Goal: Task Accomplishment & Management: Use online tool/utility

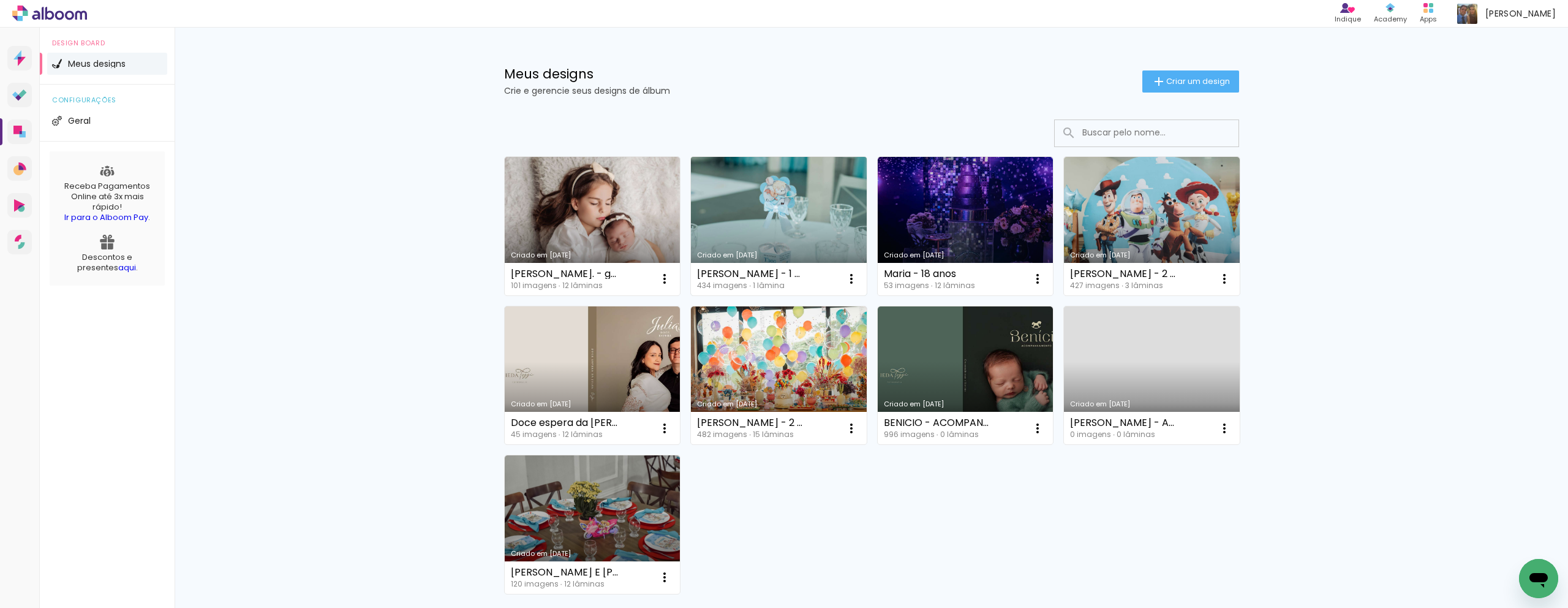
click at [477, 240] on link "Criado em [DATE]" at bounding box center [778, 226] width 176 height 139
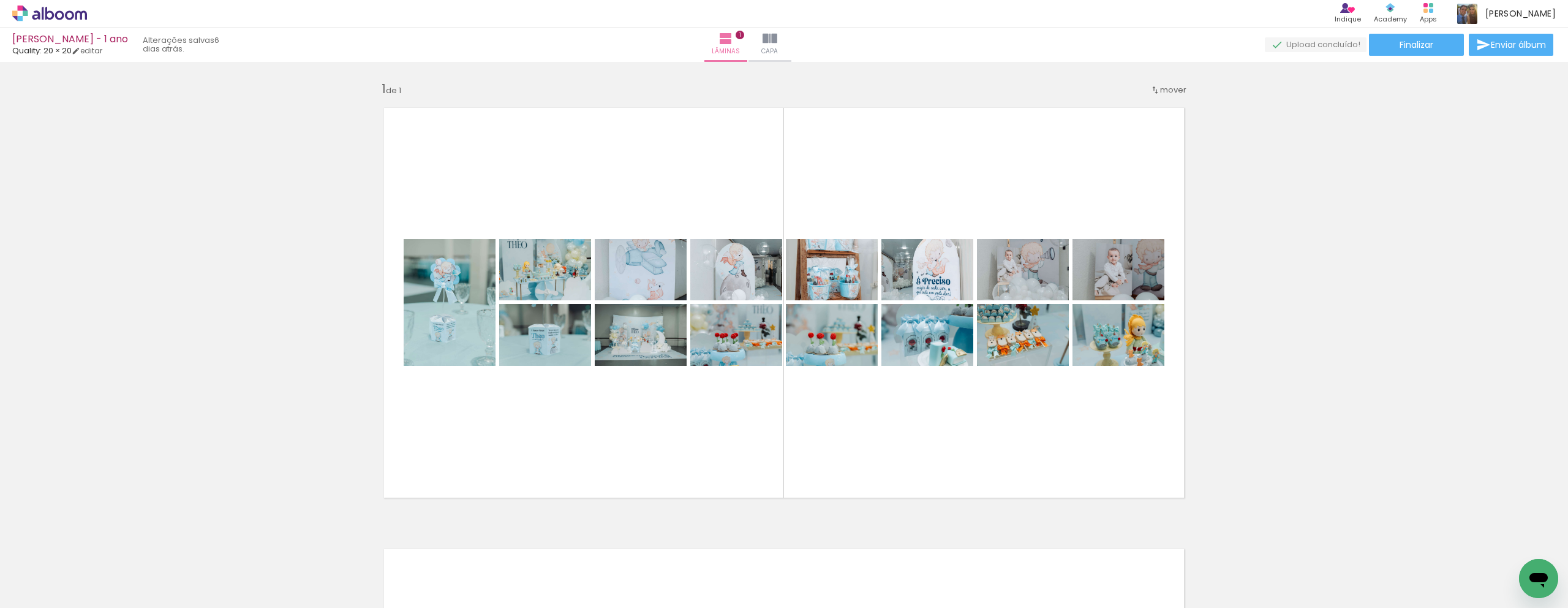
click at [33, 470] on input "Todas as fotos" at bounding box center [34, 570] width 46 height 11
click at [34, 470] on input "Todas as fotos" at bounding box center [34, 570] width 46 height 11
click at [0, 0] on slot "Não utilizadas" at bounding box center [0, 0] width 0 height 0
type input "Não utilizadas"
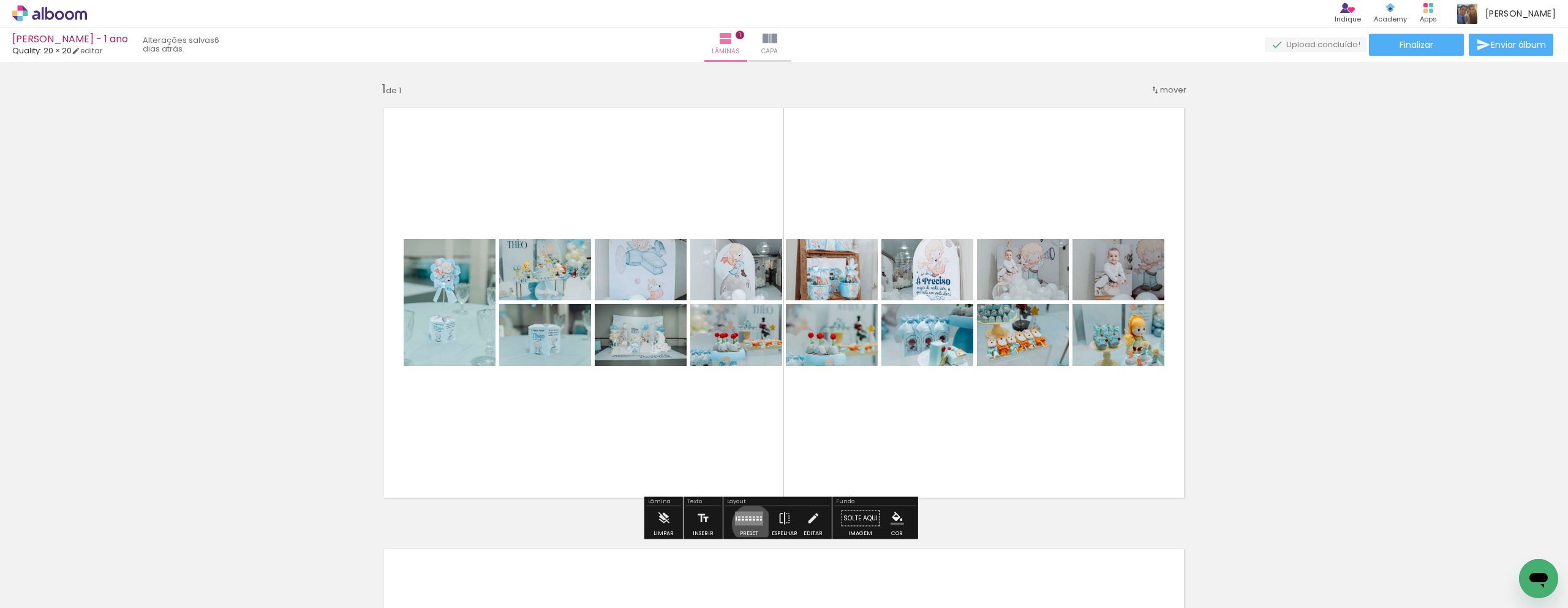
click at [477, 470] on quentale-layouter at bounding box center [748, 517] width 28 height 14
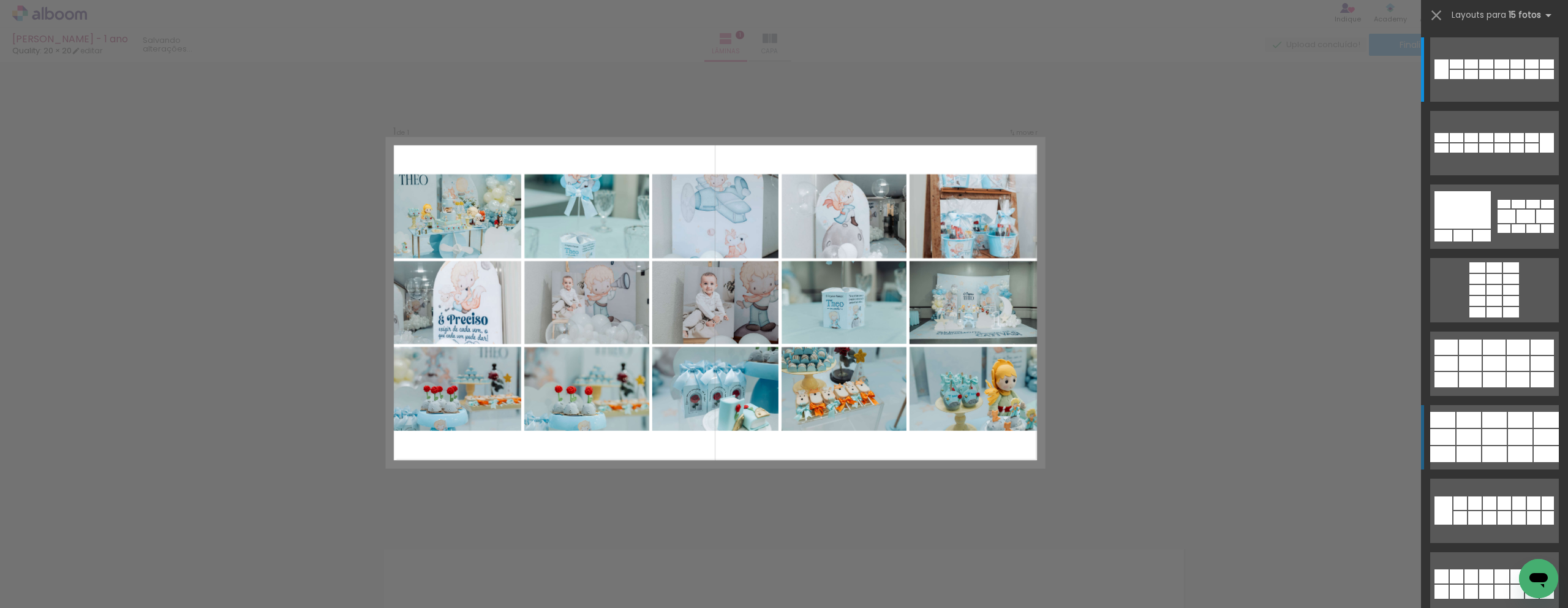
scroll to position [6, 0]
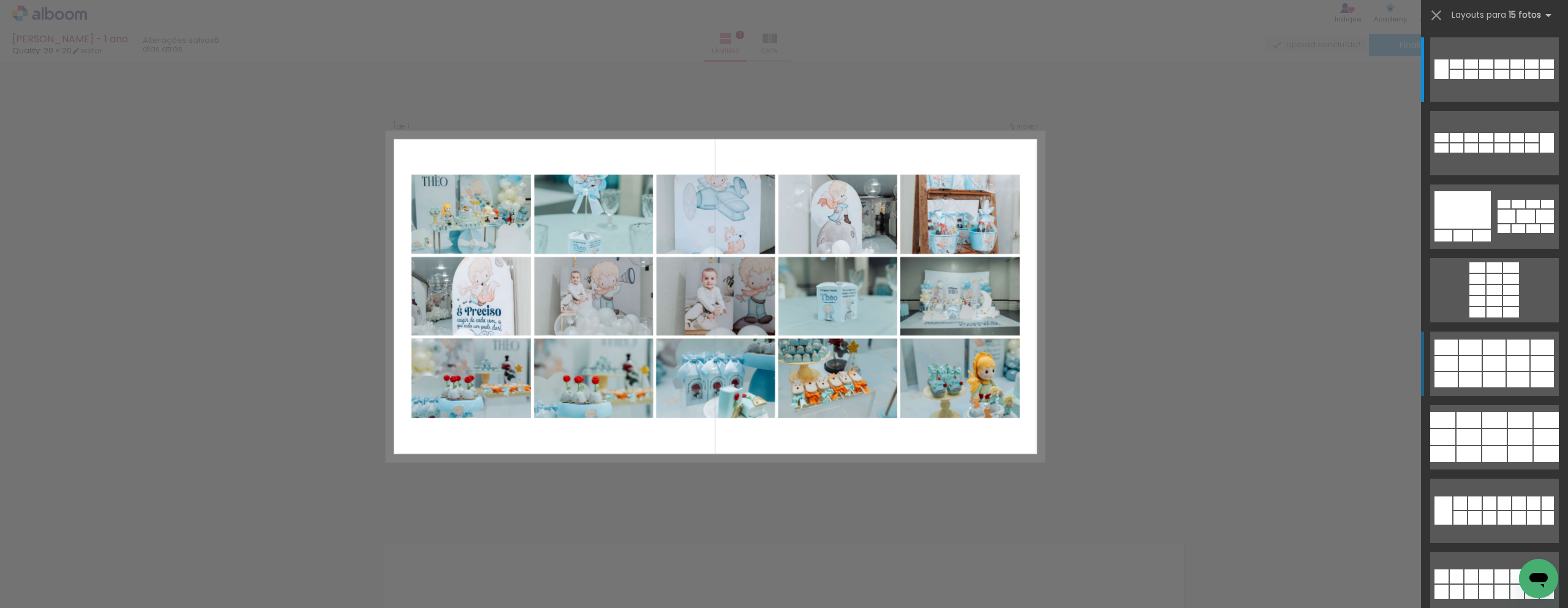
click at [477, 79] on div at bounding box center [1531, 74] width 13 height 10
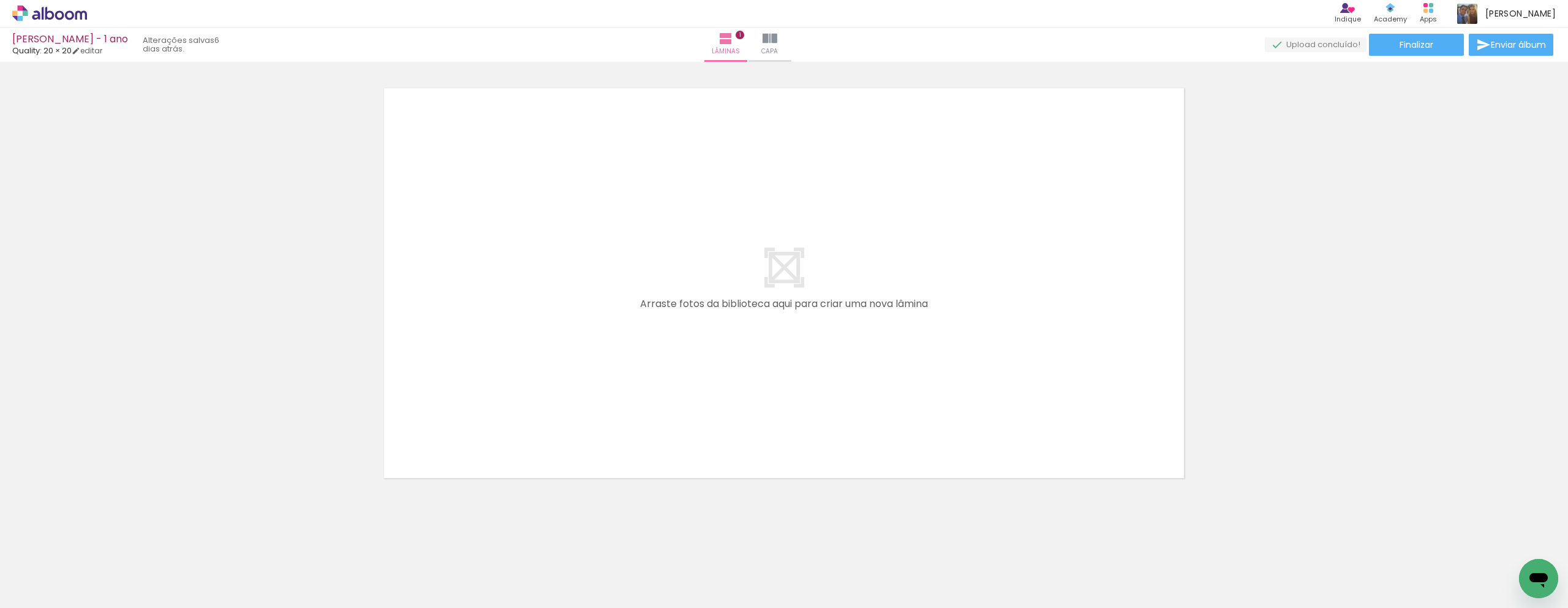
scroll to position [0, 2019]
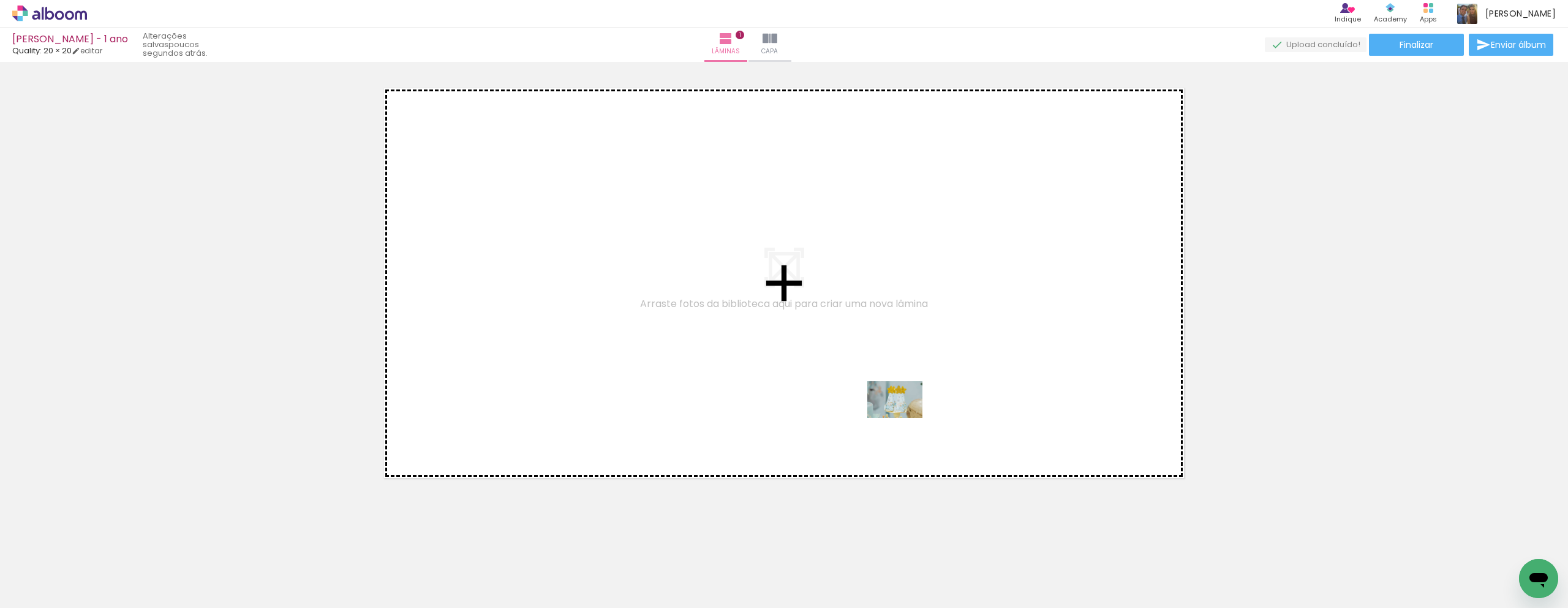
drag, startPoint x: 871, startPoint y: 577, endPoint x: 919, endPoint y: 386, distance: 196.9
click at [477, 386] on quentale-workspace at bounding box center [784, 304] width 1568 height 608
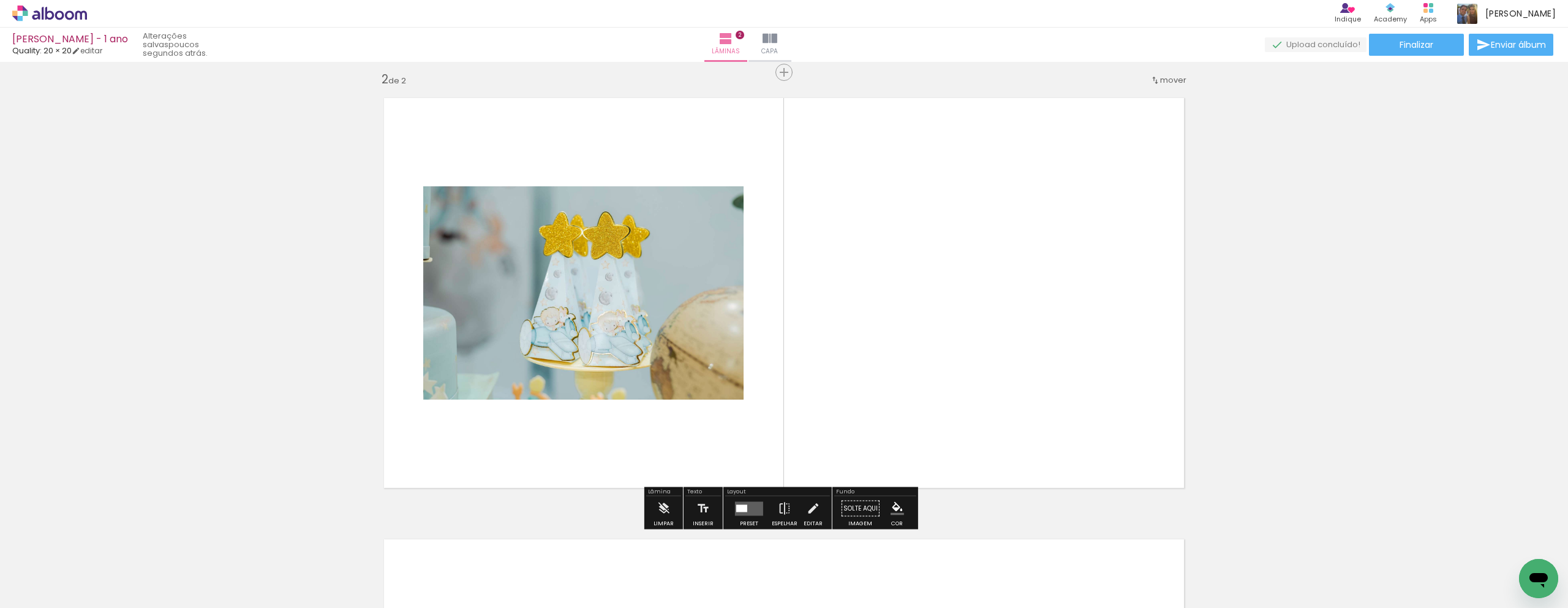
scroll to position [447, 0]
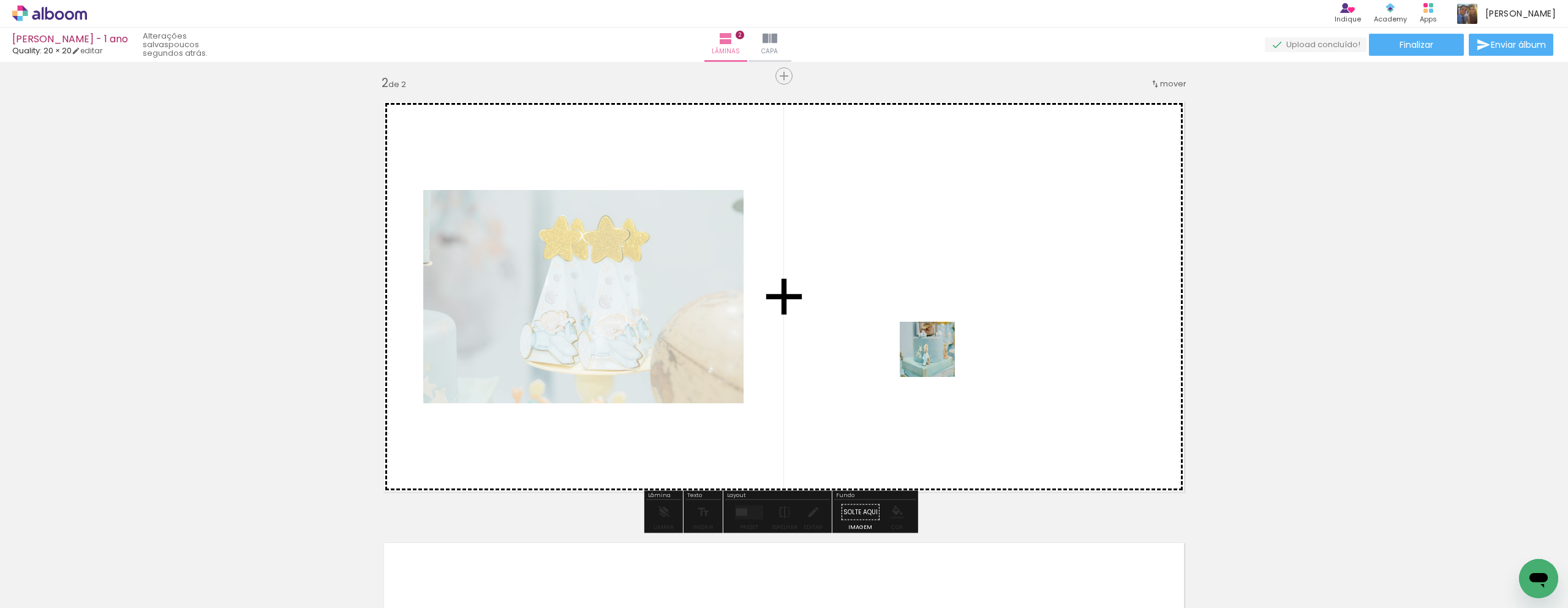
drag, startPoint x: 862, startPoint y: 568, endPoint x: 948, endPoint y: 311, distance: 271.0
click at [477, 311] on quentale-workspace at bounding box center [784, 304] width 1568 height 608
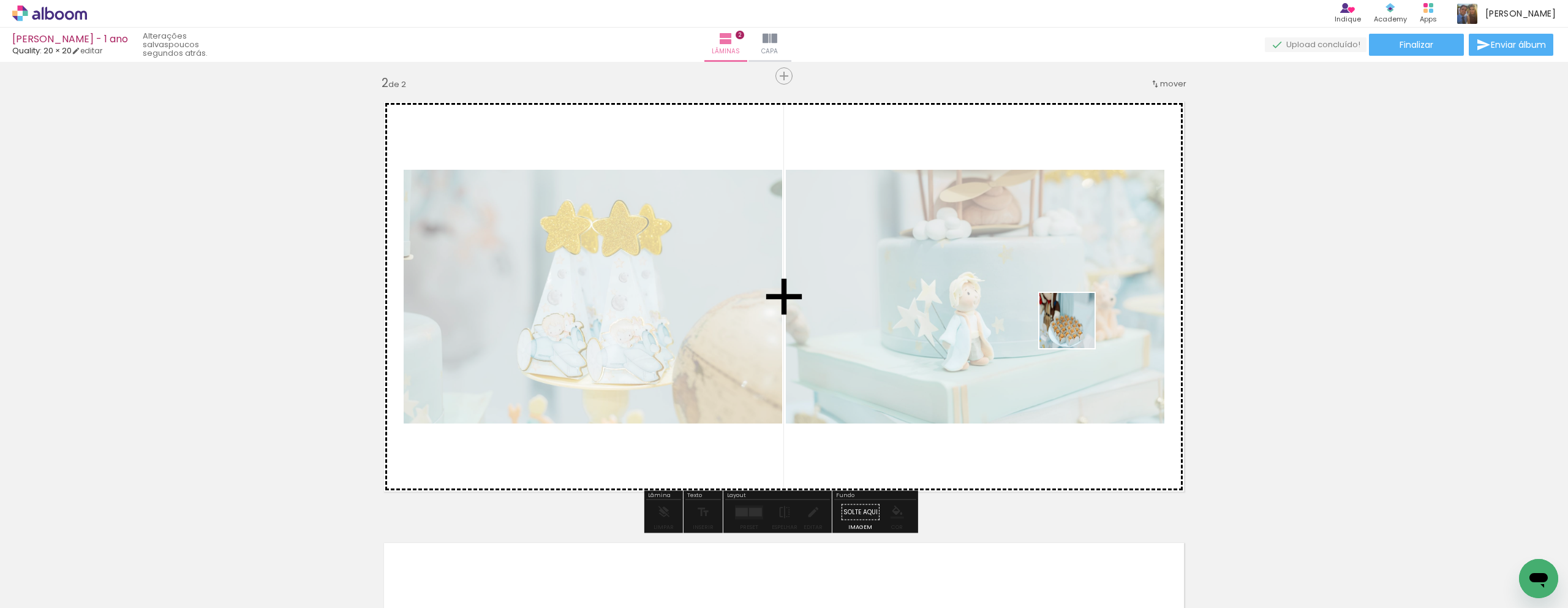
drag, startPoint x: 1000, startPoint y: 569, endPoint x: 1076, endPoint y: 329, distance: 251.7
click at [477, 329] on quentale-workspace at bounding box center [784, 304] width 1568 height 608
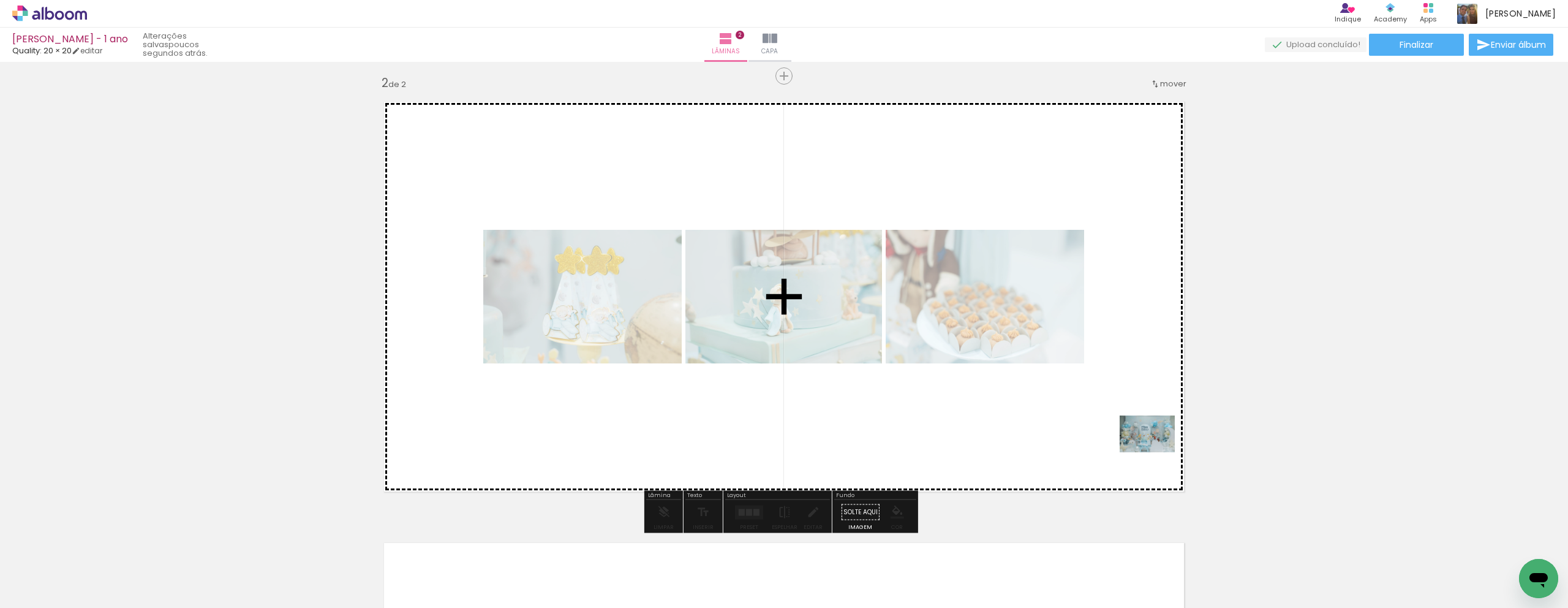
drag, startPoint x: 1191, startPoint y: 574, endPoint x: 1148, endPoint y: 463, distance: 119.0
click at [477, 429] on quentale-workspace at bounding box center [784, 304] width 1568 height 608
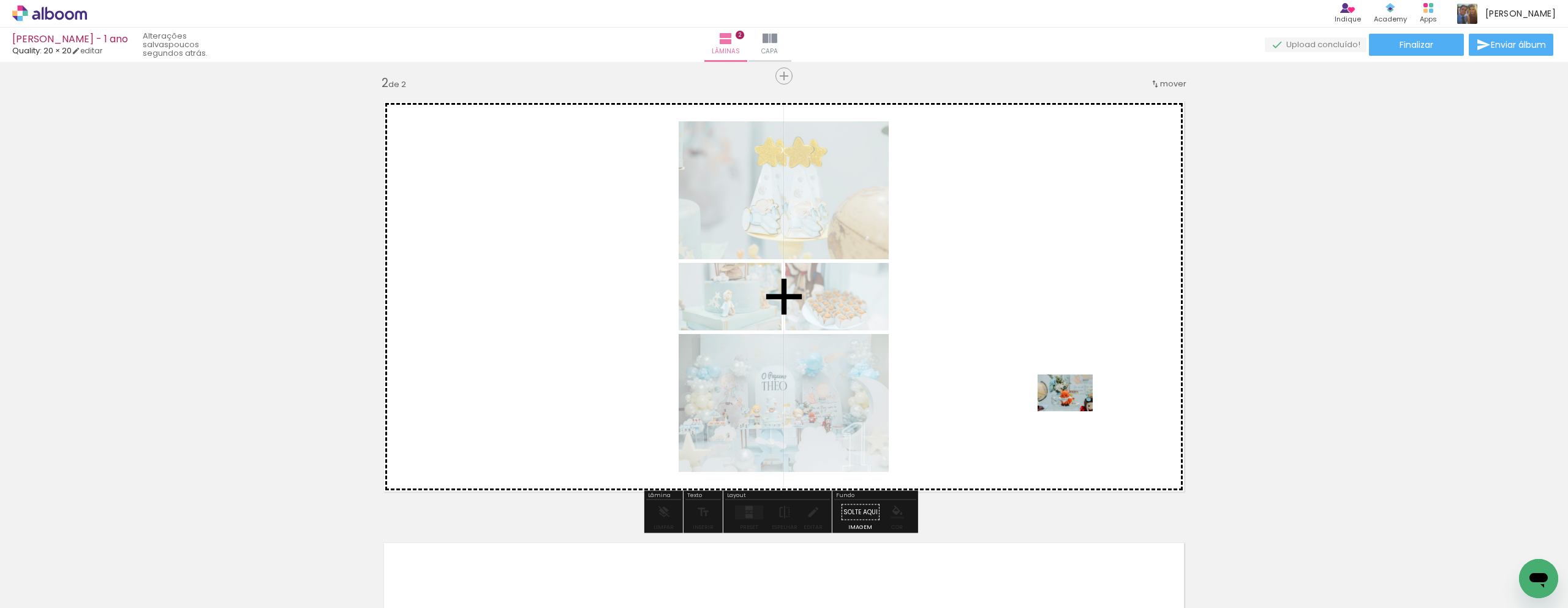
drag, startPoint x: 1051, startPoint y: 577, endPoint x: 1074, endPoint y: 411, distance: 167.6
click at [477, 411] on quentale-workspace at bounding box center [784, 304] width 1568 height 608
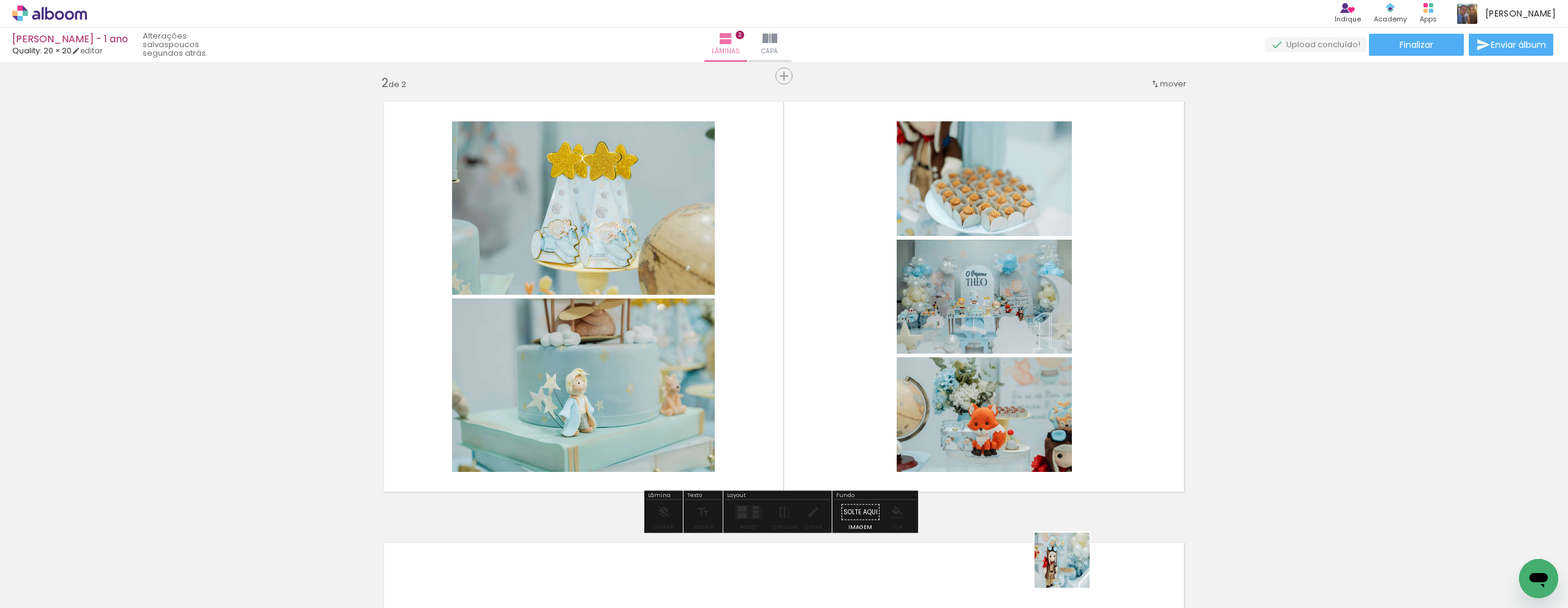
drag, startPoint x: 1072, startPoint y: 574, endPoint x: 874, endPoint y: 348, distance: 300.5
click at [477, 348] on quentale-workspace at bounding box center [784, 304] width 1568 height 608
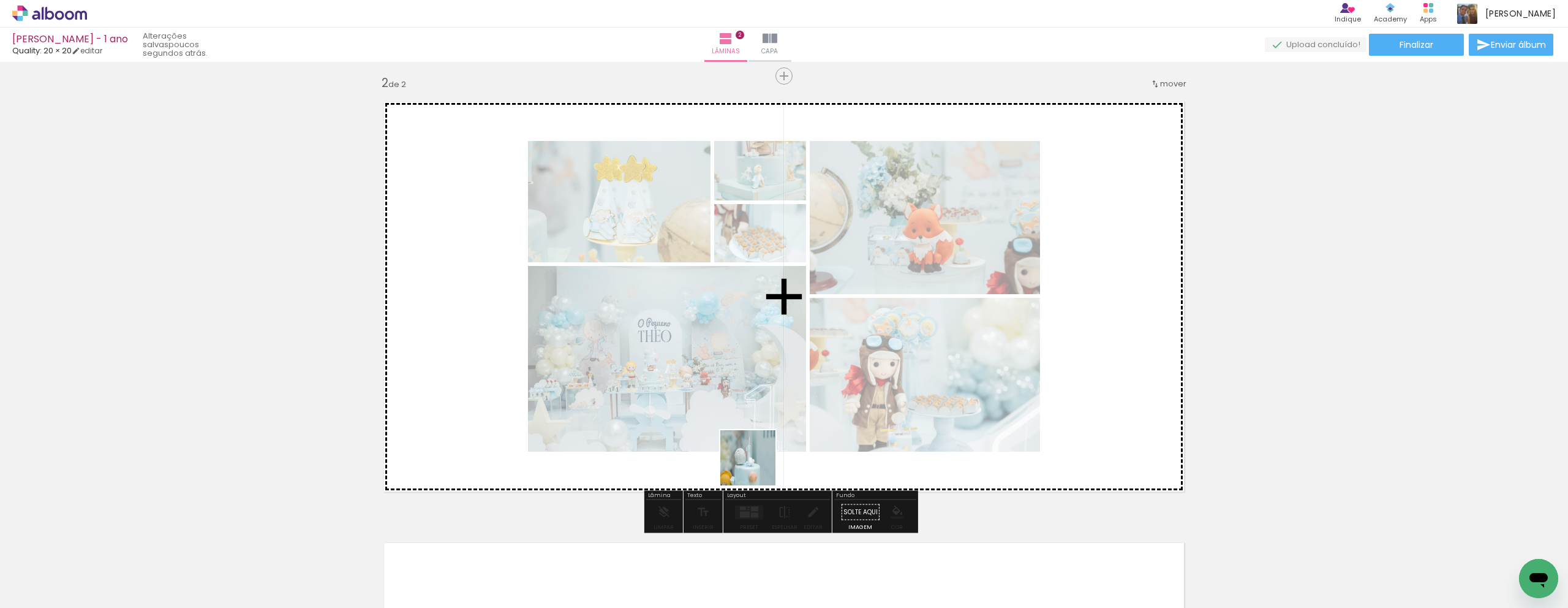
drag, startPoint x: 711, startPoint y: 577, endPoint x: 793, endPoint y: 414, distance: 182.5
click at [477, 400] on quentale-workspace at bounding box center [784, 304] width 1568 height 608
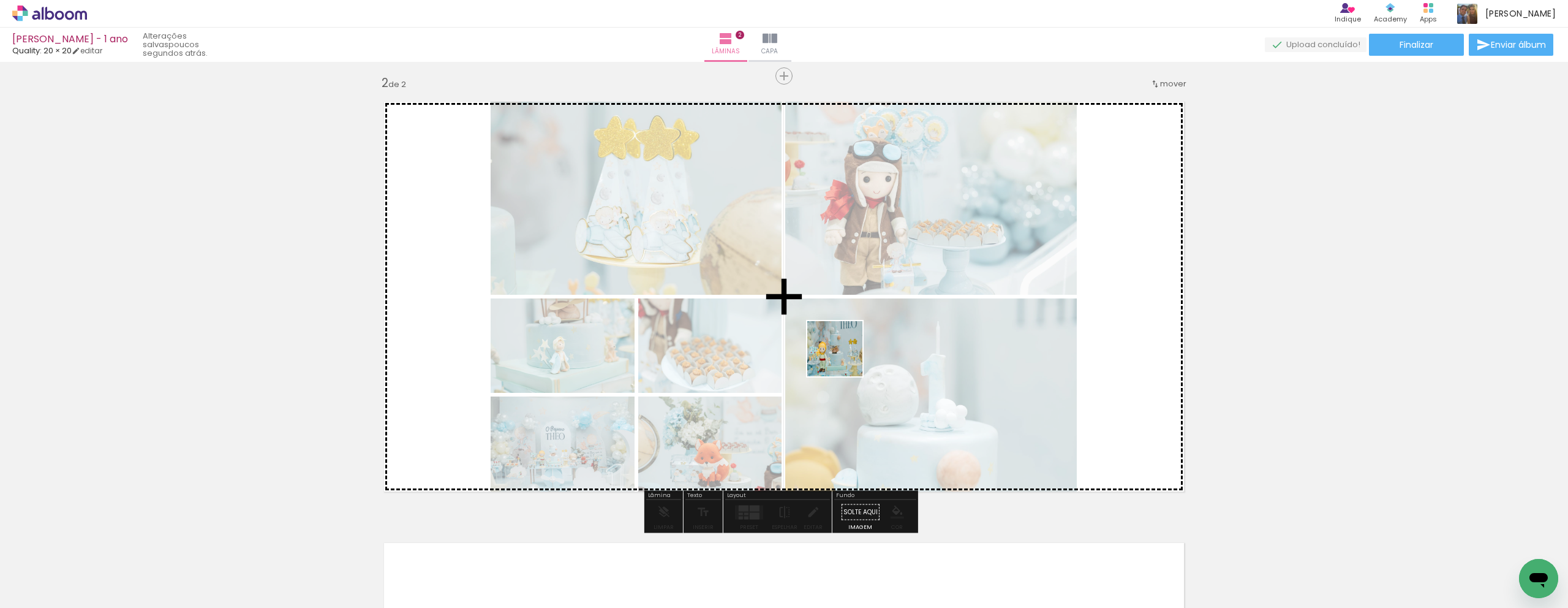
drag, startPoint x: 808, startPoint y: 526, endPoint x: 715, endPoint y: 357, distance: 192.9
click at [477, 272] on quentale-workspace at bounding box center [784, 304] width 1568 height 608
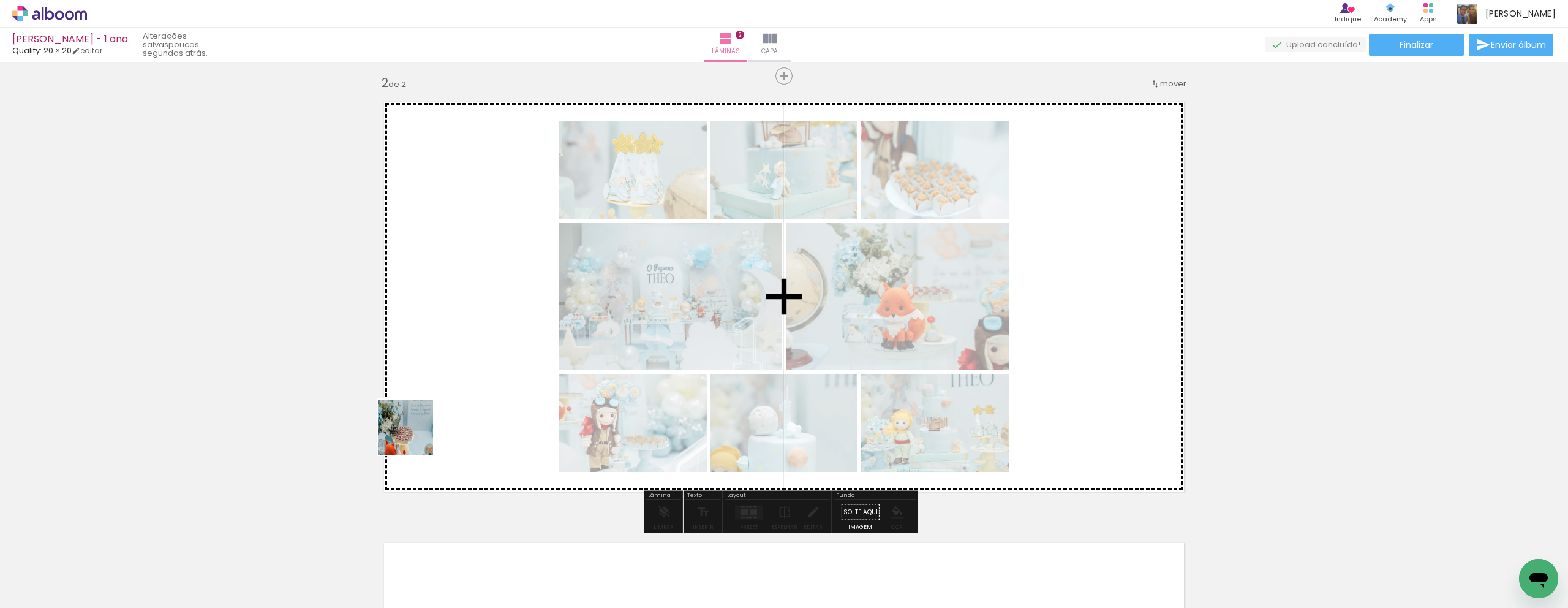
drag, startPoint x: 364, startPoint y: 562, endPoint x: 392, endPoint y: 463, distance: 102.9
click at [435, 394] on quentale-workspace at bounding box center [784, 304] width 1568 height 608
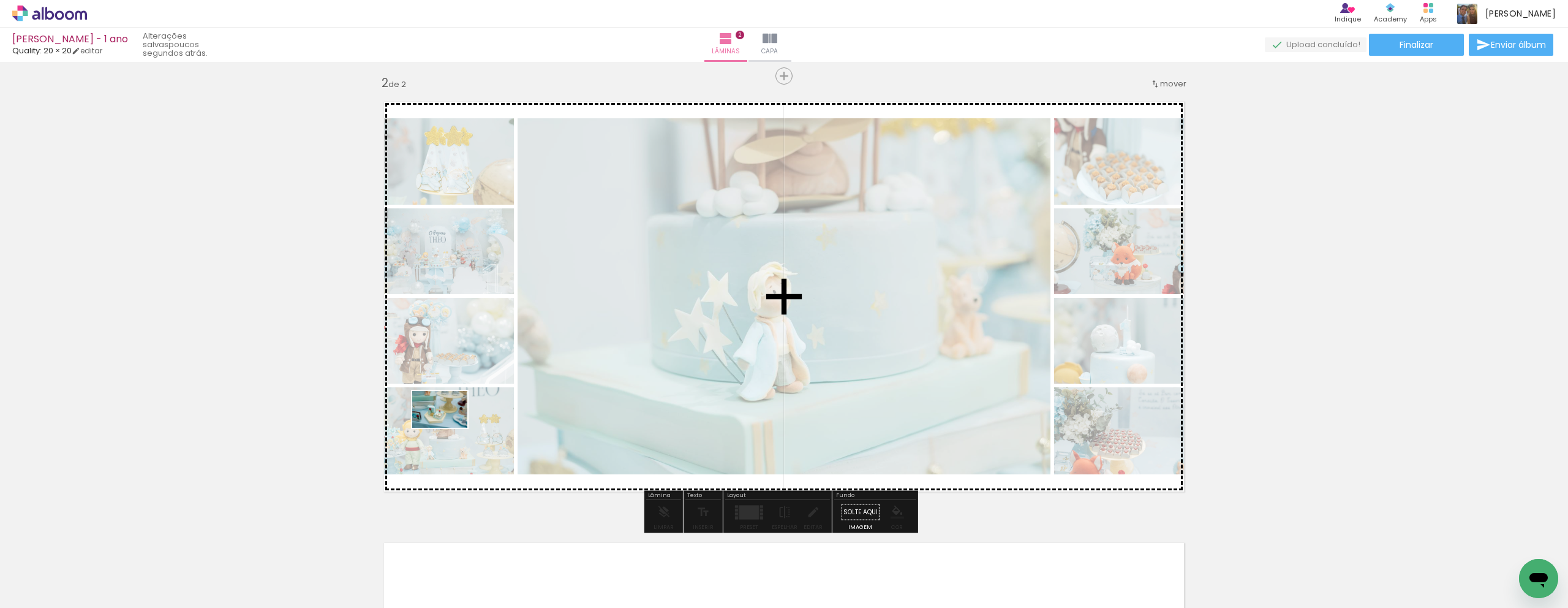
drag, startPoint x: 154, startPoint y: 569, endPoint x: 449, endPoint y: 428, distance: 327.0
click at [449, 428] on quentale-workspace at bounding box center [784, 304] width 1568 height 608
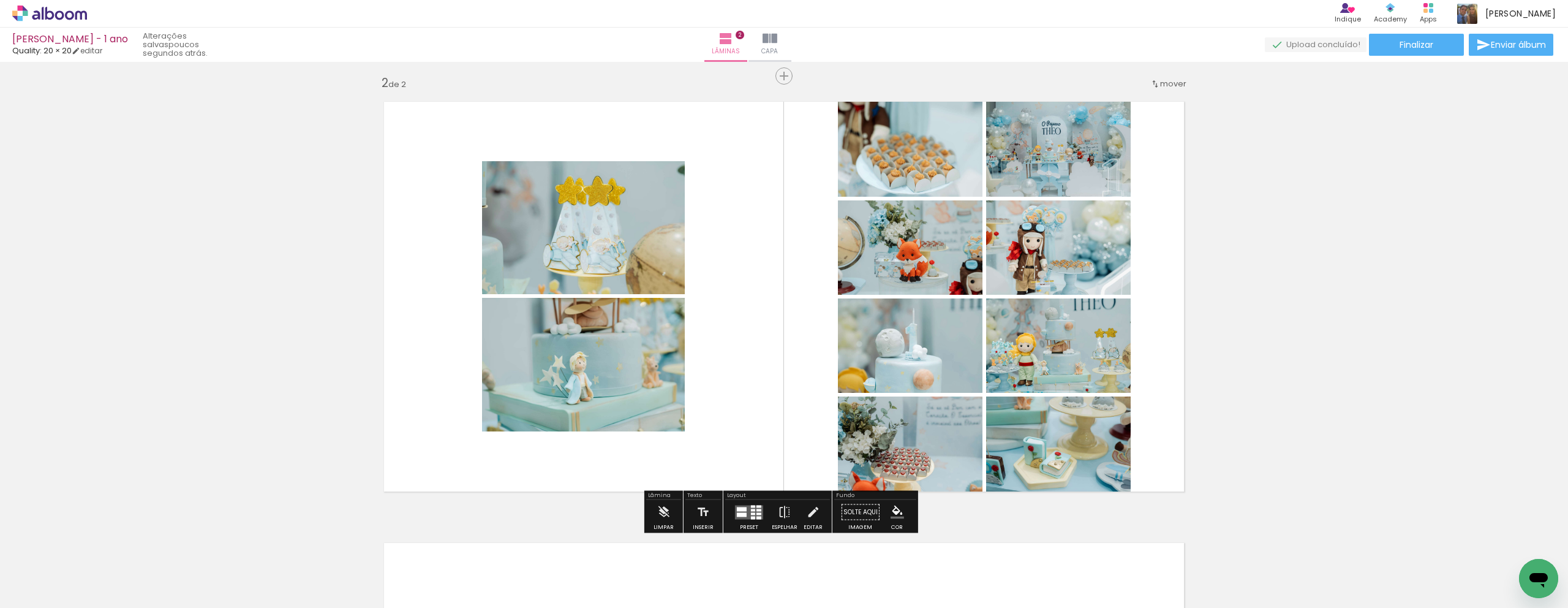
scroll to position [0, 1811]
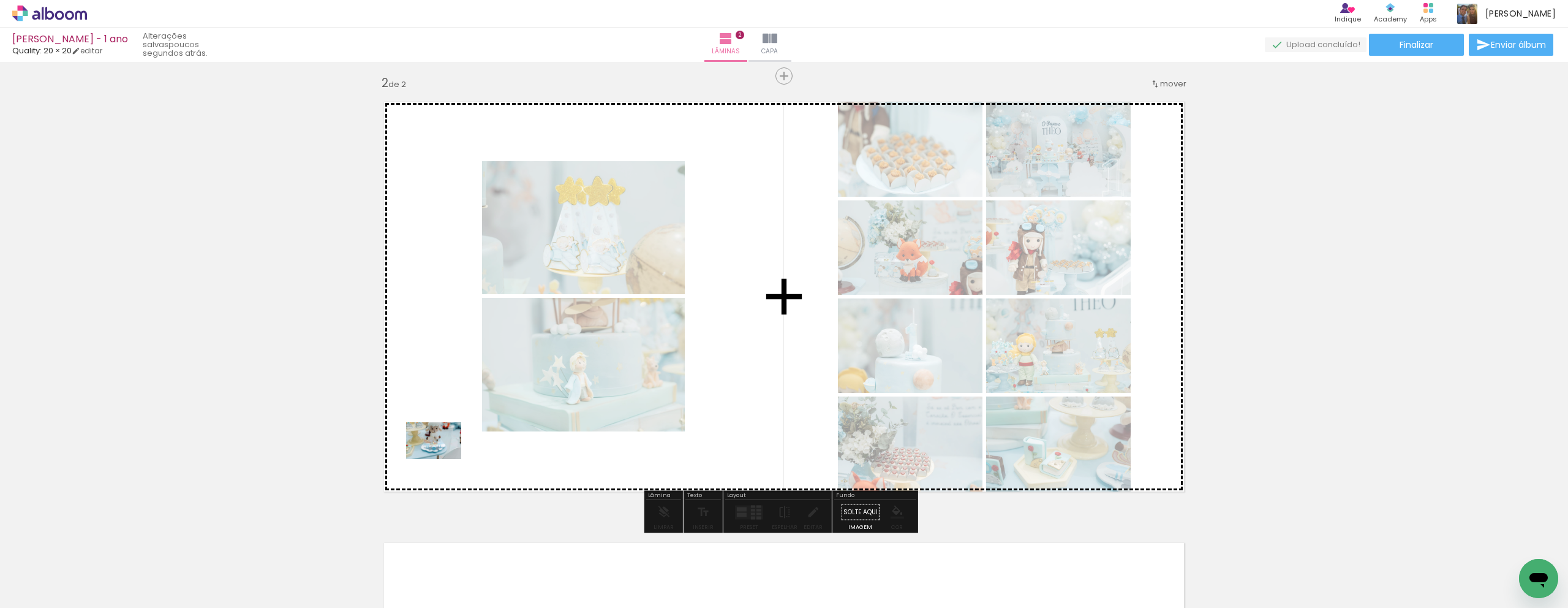
drag, startPoint x: 285, startPoint y: 581, endPoint x: 455, endPoint y: 449, distance: 215.2
click at [455, 449] on quentale-workspace at bounding box center [784, 304] width 1568 height 608
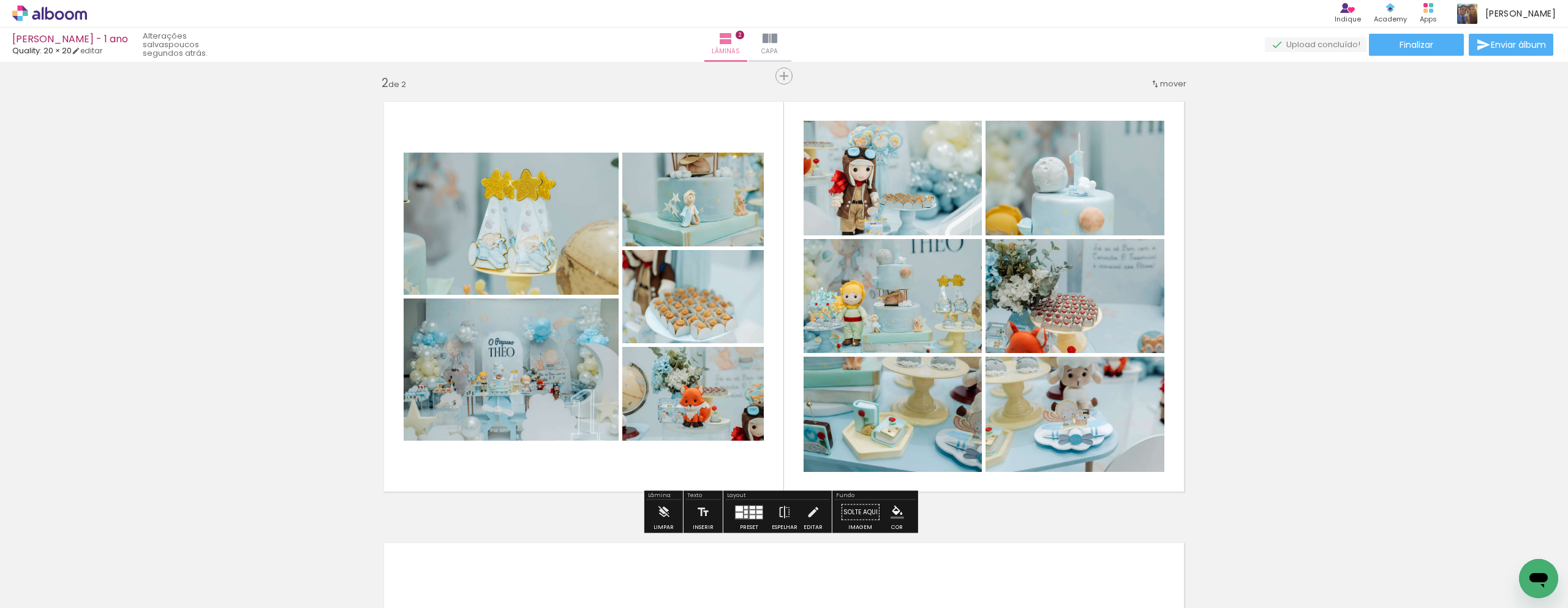
scroll to position [0, 1746]
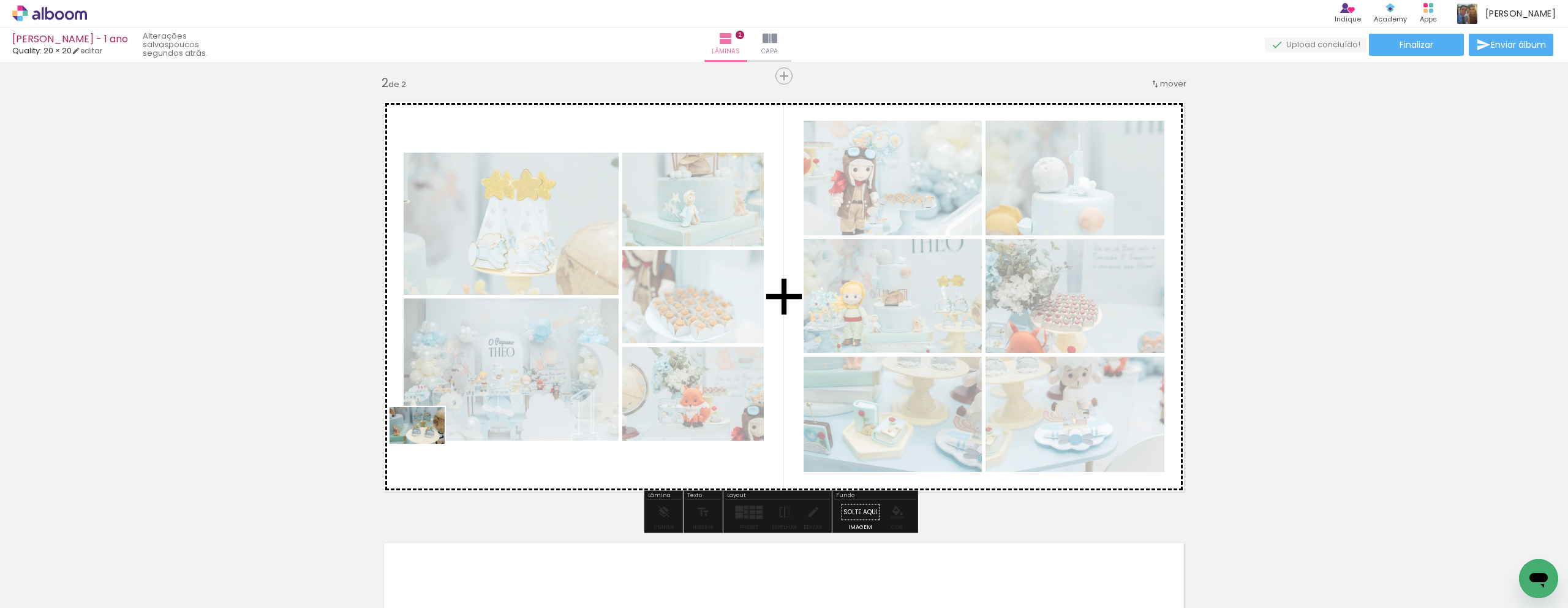
drag, startPoint x: 300, startPoint y: 583, endPoint x: 427, endPoint y: 443, distance: 189.0
click at [427, 443] on quentale-workspace at bounding box center [784, 304] width 1568 height 608
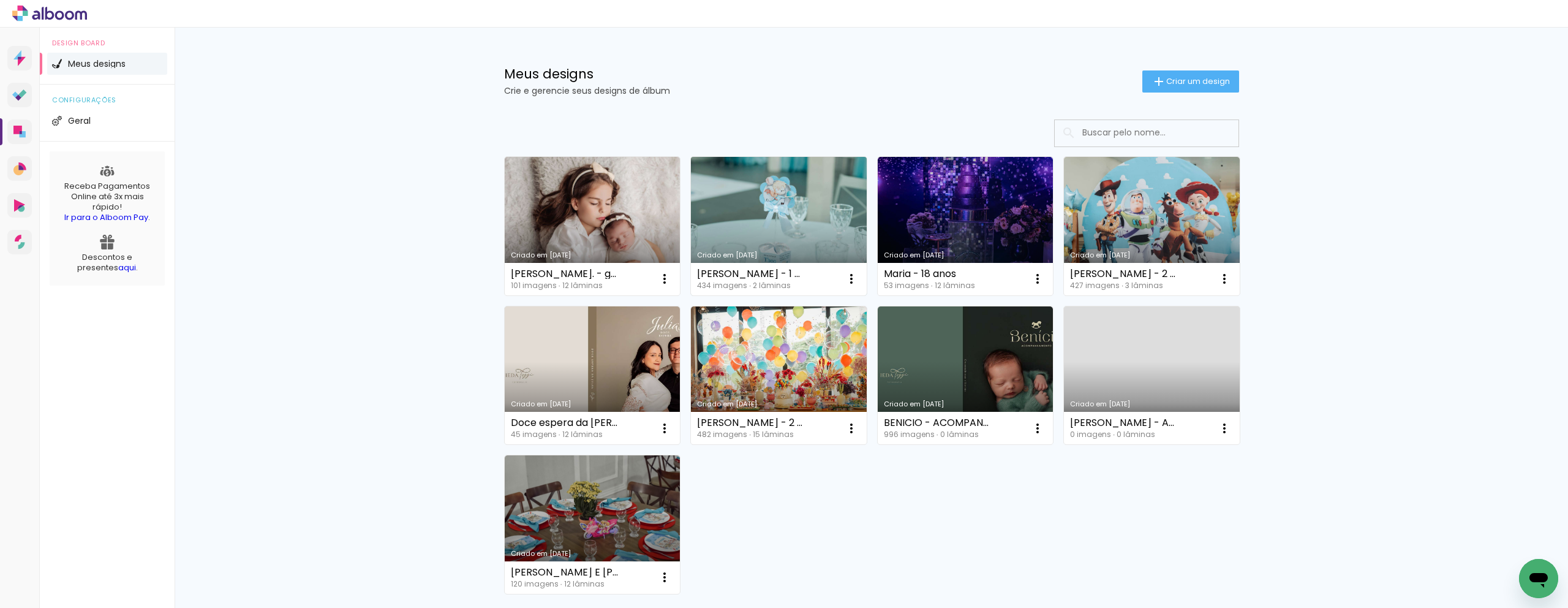
click at [803, 248] on link "Criado em [DATE]" at bounding box center [778, 226] width 176 height 139
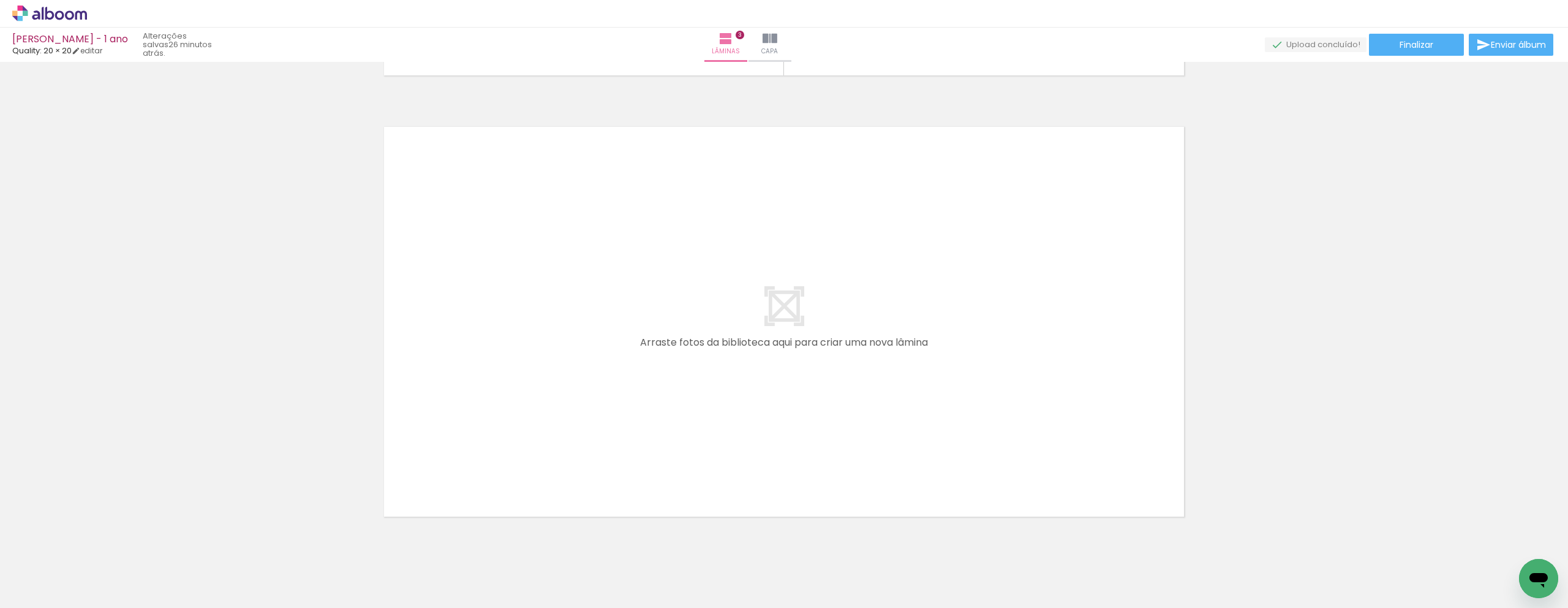
scroll to position [0, 2590]
